Goal: Check status

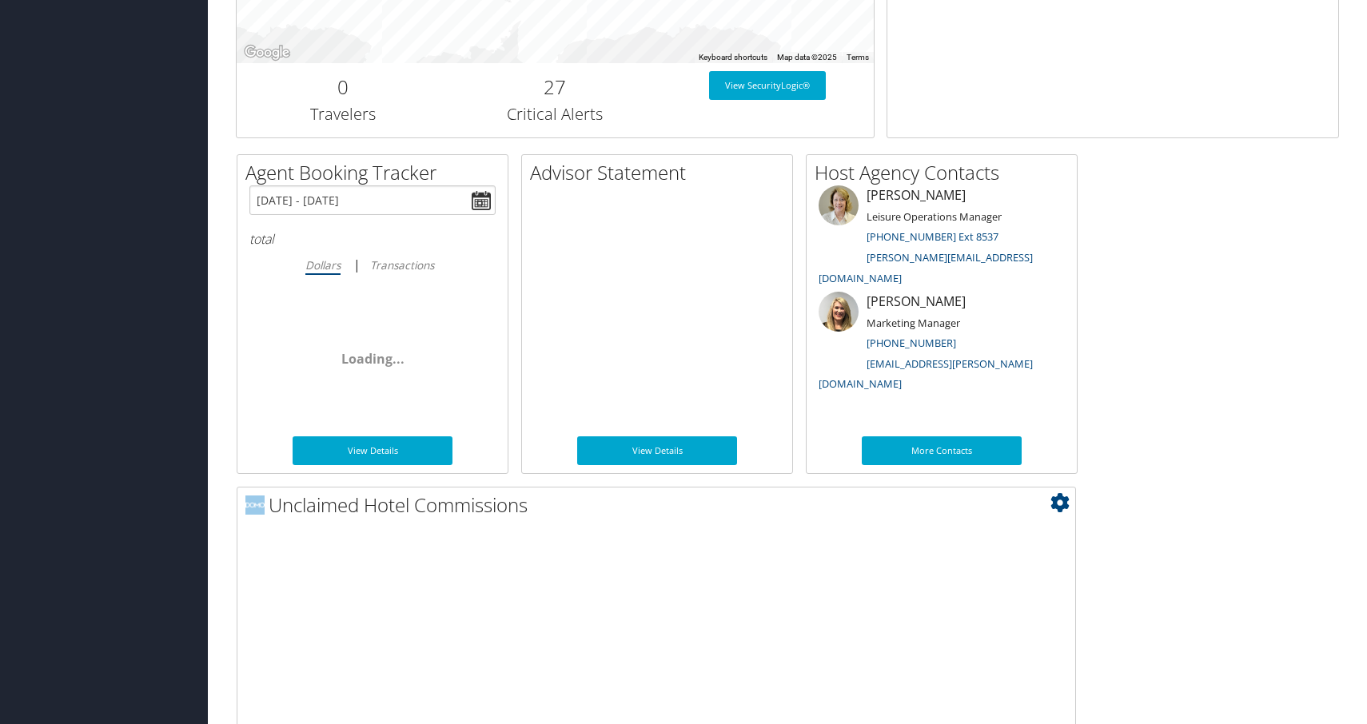
scroll to position [1117, 0]
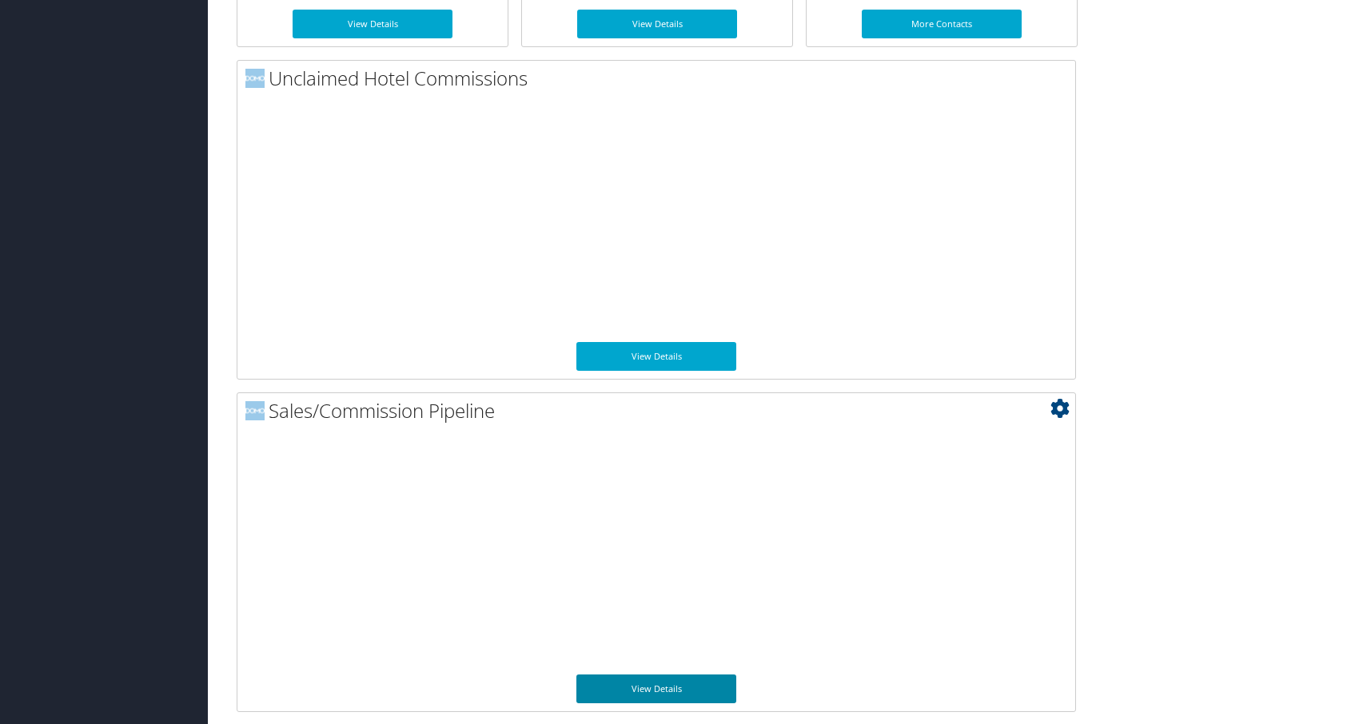
click at [683, 685] on link "View Details" at bounding box center [656, 689] width 160 height 29
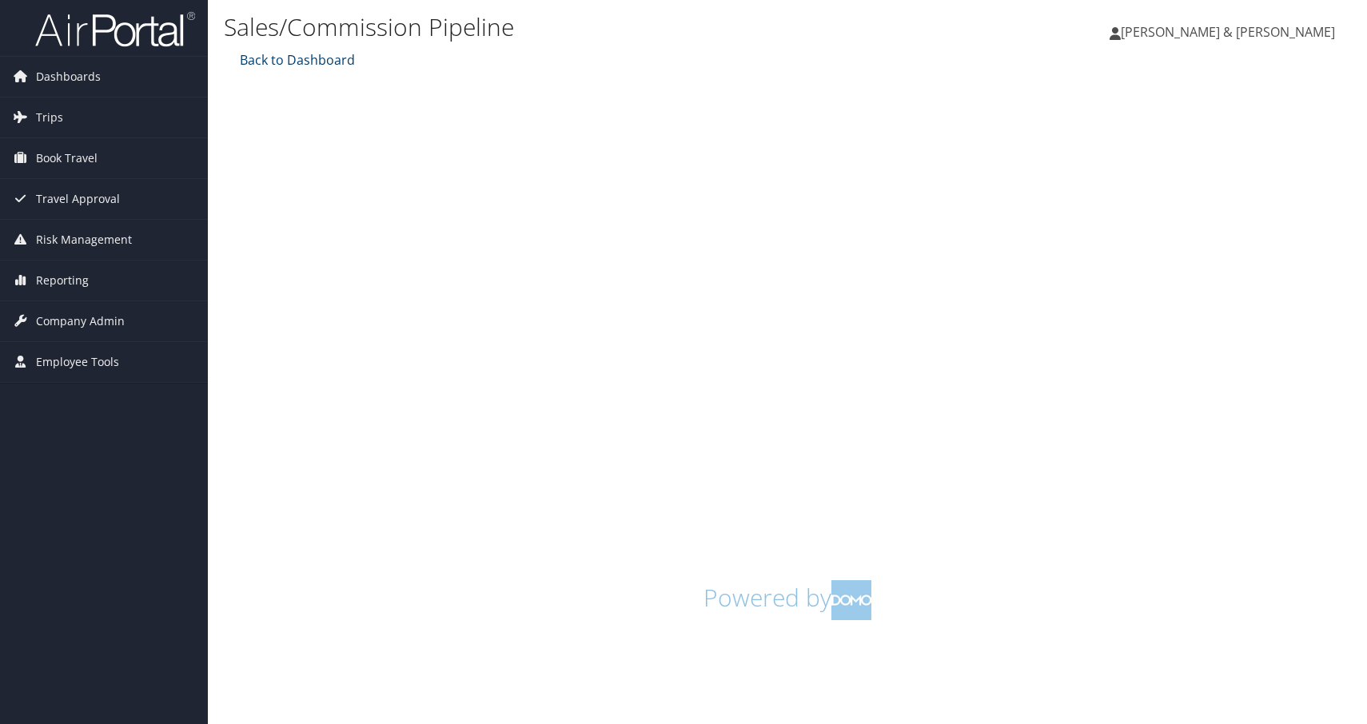
click at [320, 60] on link "Back to Dashboard" at bounding box center [295, 60] width 119 height 18
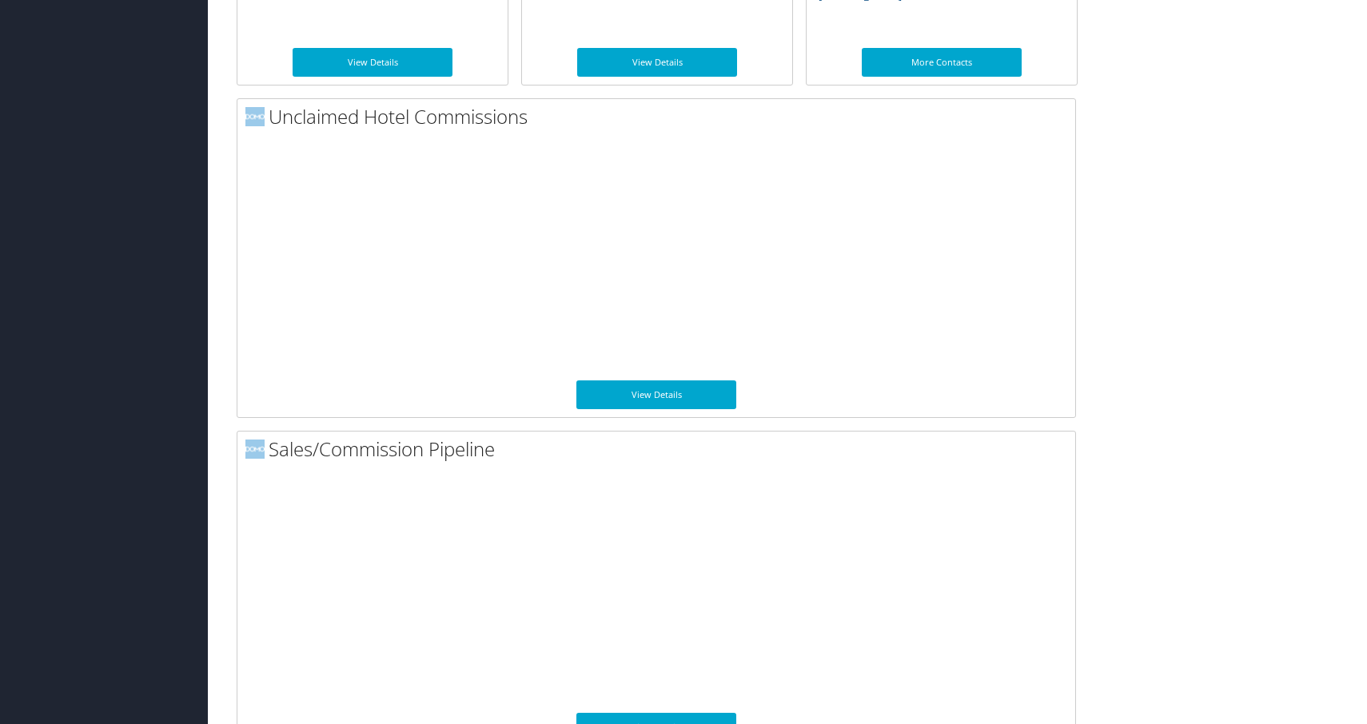
scroll to position [1117, 0]
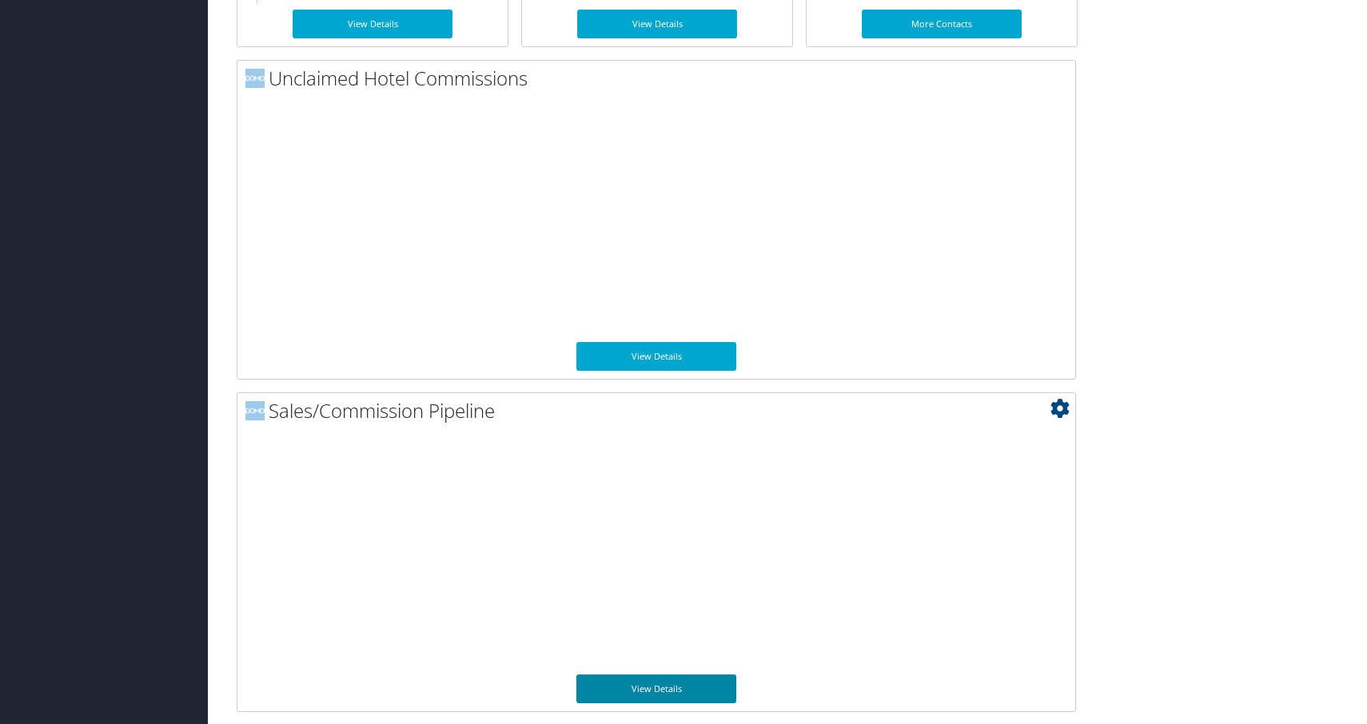
click at [697, 691] on link "View Details" at bounding box center [656, 689] width 160 height 29
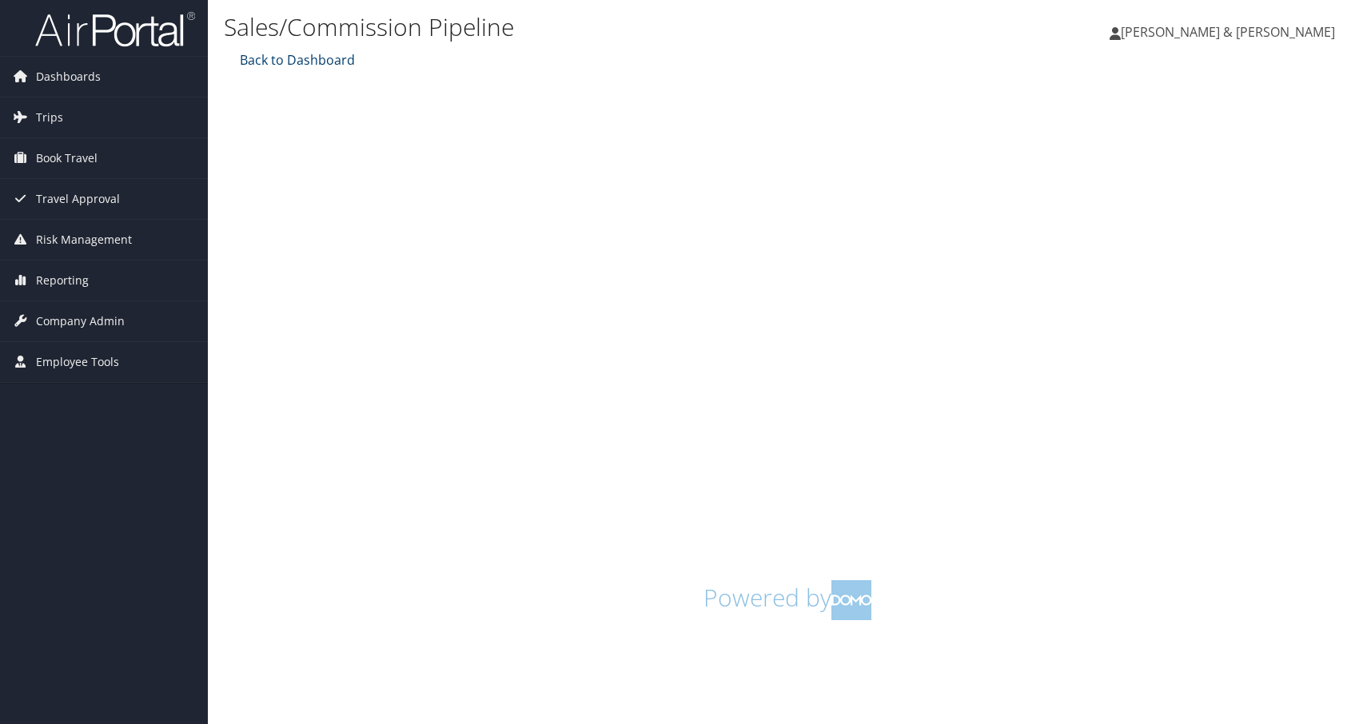
click at [275, 66] on link "Back to Dashboard" at bounding box center [295, 60] width 119 height 18
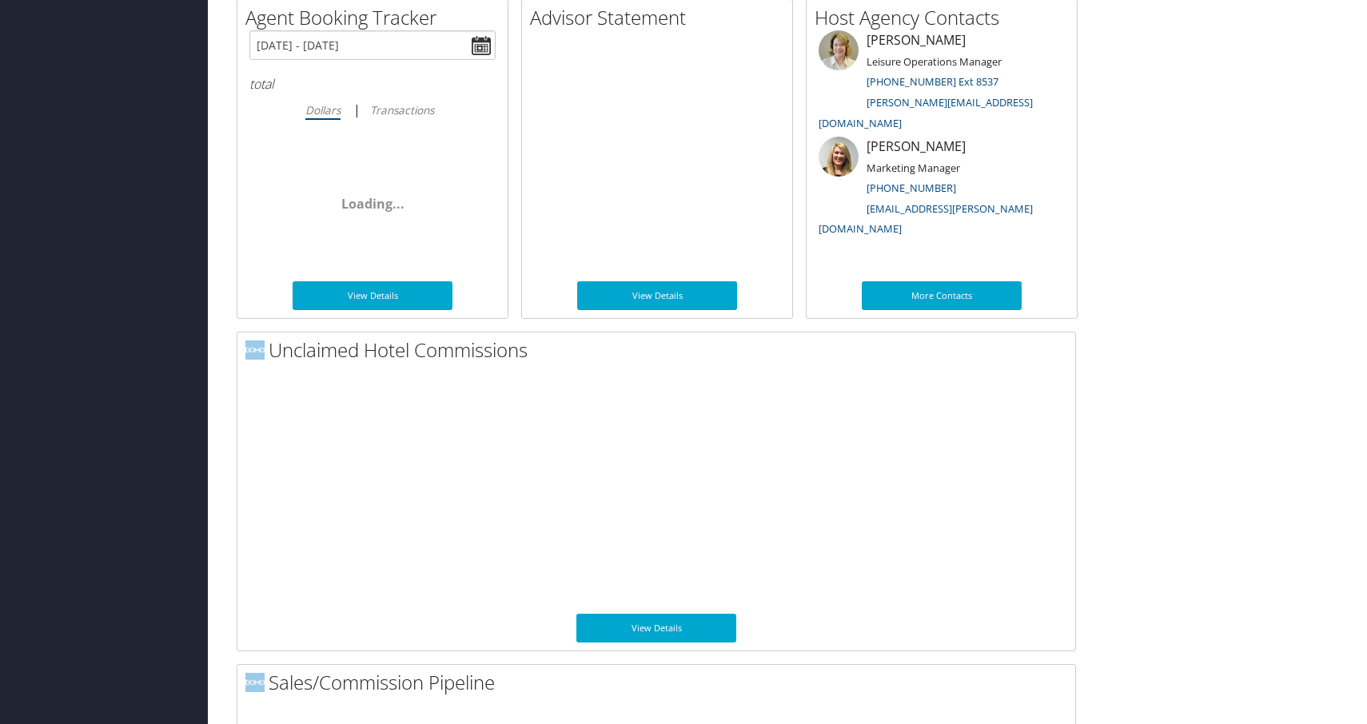
scroll to position [1117, 0]
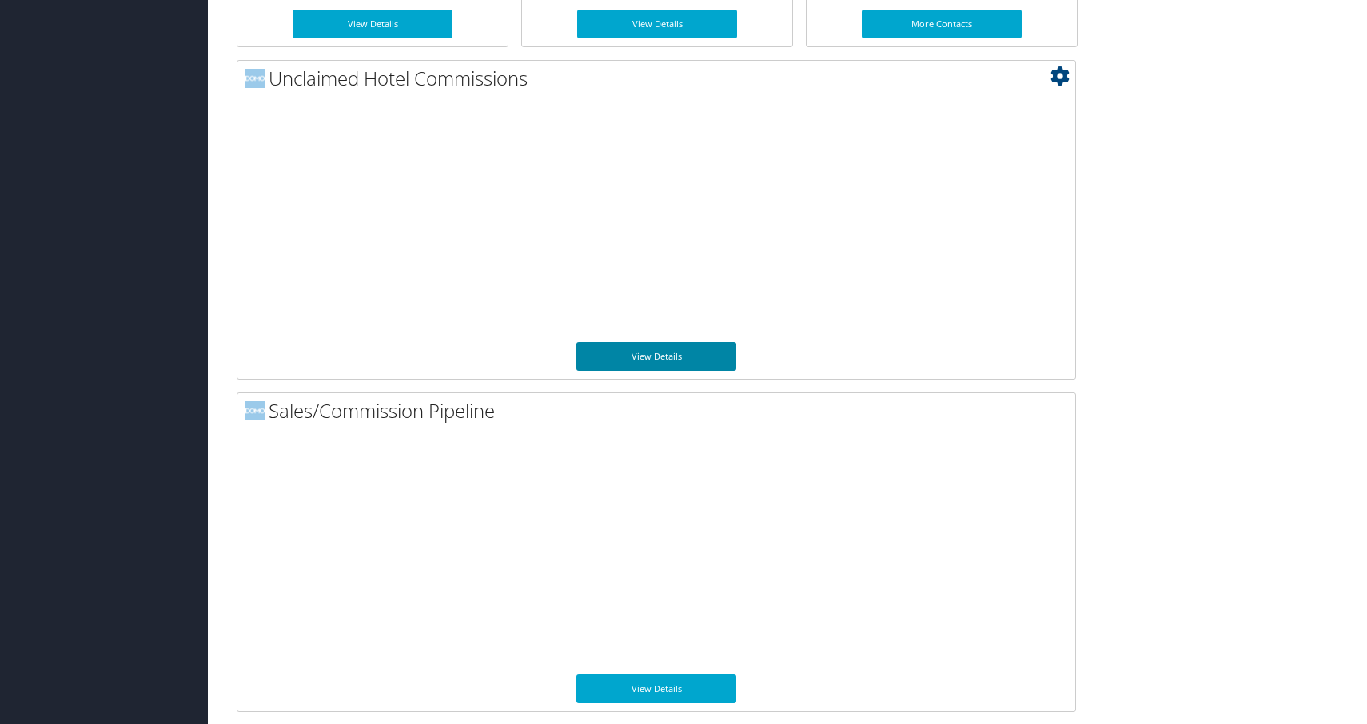
click at [687, 365] on link "View Details" at bounding box center [656, 356] width 160 height 29
